Goal: Find specific page/section: Find specific page/section

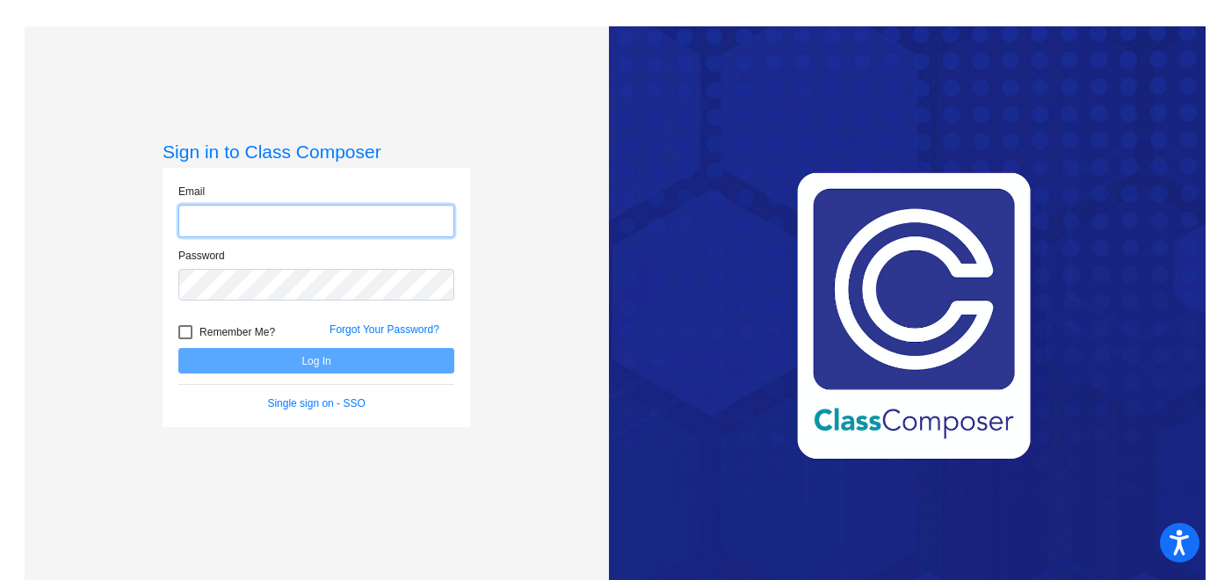
type input "[PERSON_NAME][EMAIL_ADDRESS][PERSON_NAME][DOMAIN_NAME]"
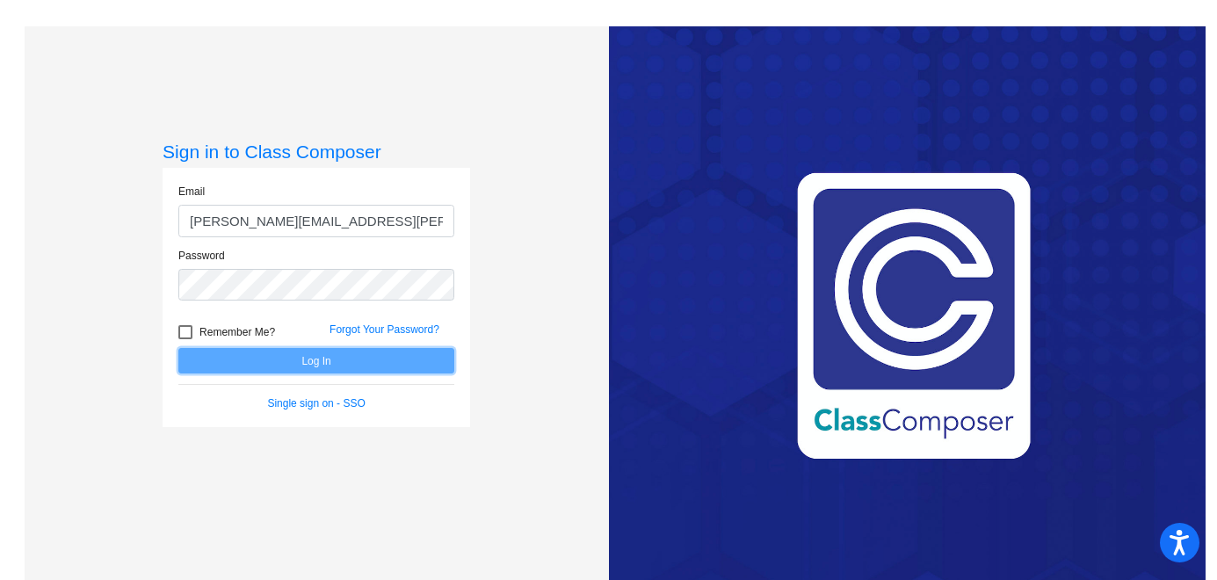
click at [204, 361] on button "Log In" at bounding box center [316, 360] width 276 height 25
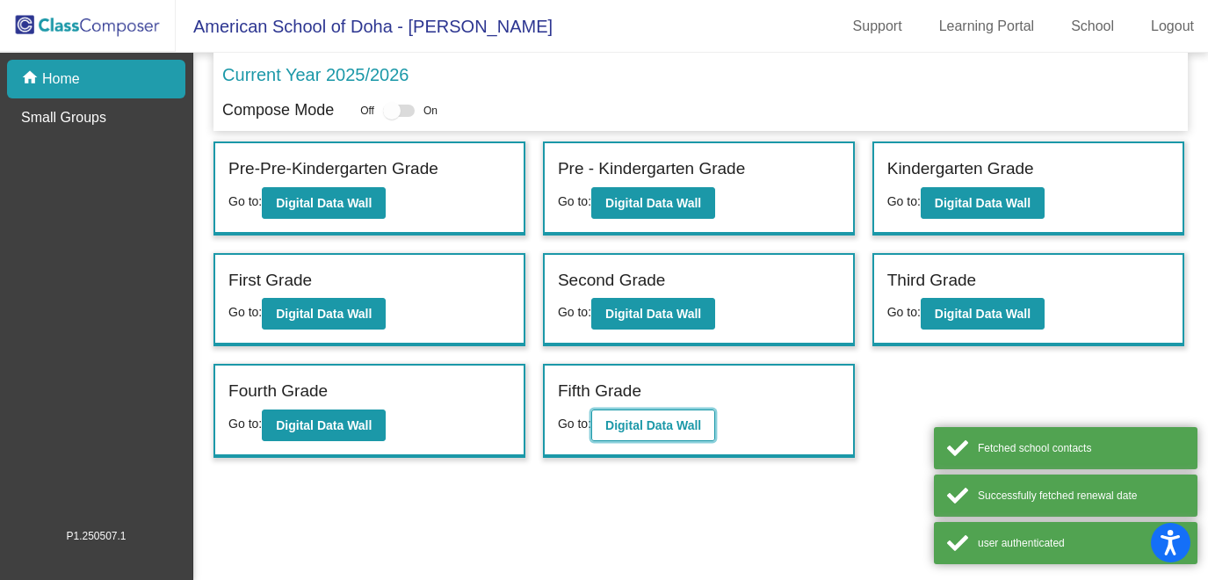
click at [642, 421] on b "Digital Data Wall" at bounding box center [654, 425] width 96 height 14
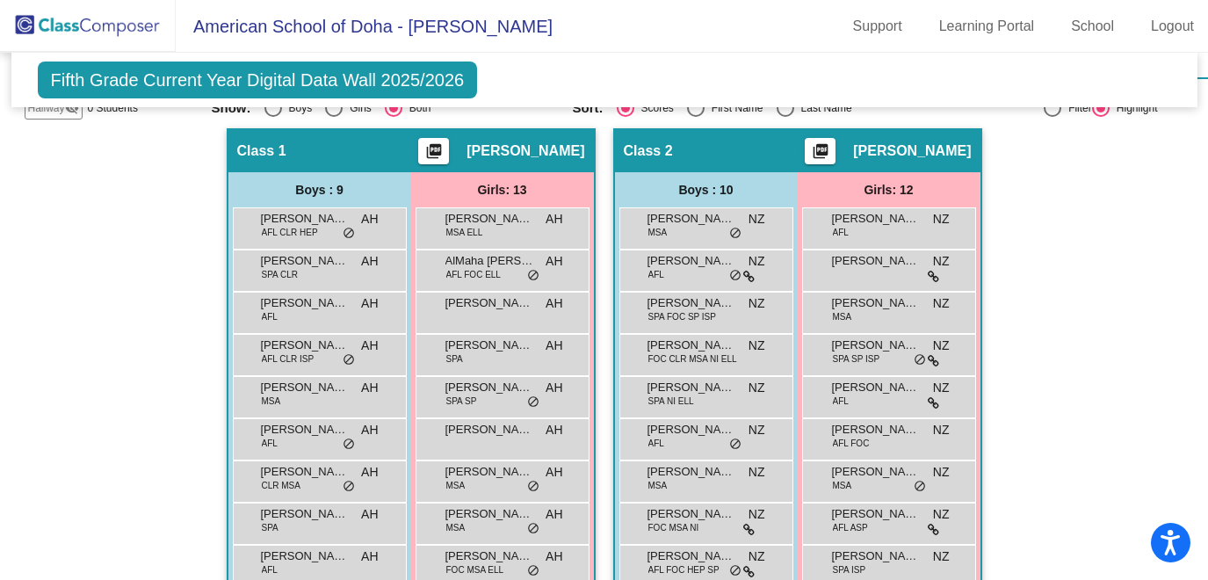
scroll to position [112, 0]
